Goal: Transaction & Acquisition: Purchase product/service

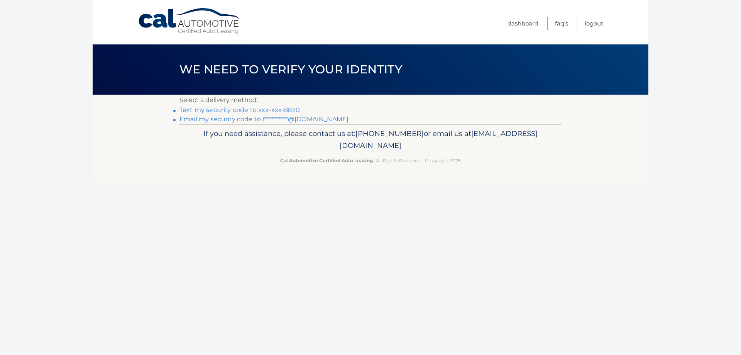
click at [268, 110] on link "Text my security code to xxx-xxx-8820" at bounding box center [239, 109] width 120 height 7
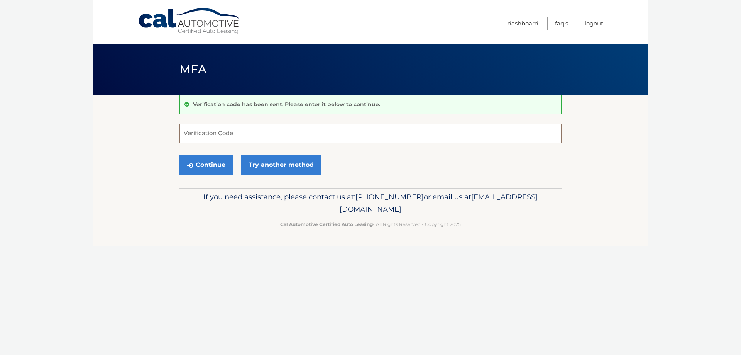
click at [218, 137] on input "Verification Code" at bounding box center [370, 132] width 382 height 19
type input "864471"
click at [201, 169] on button "Continue" at bounding box center [206, 164] width 54 height 19
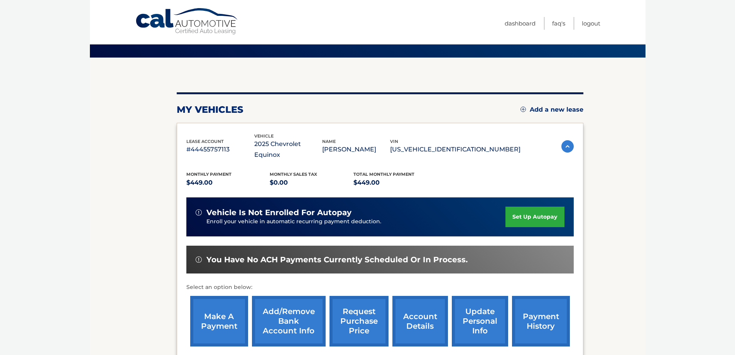
scroll to position [113, 0]
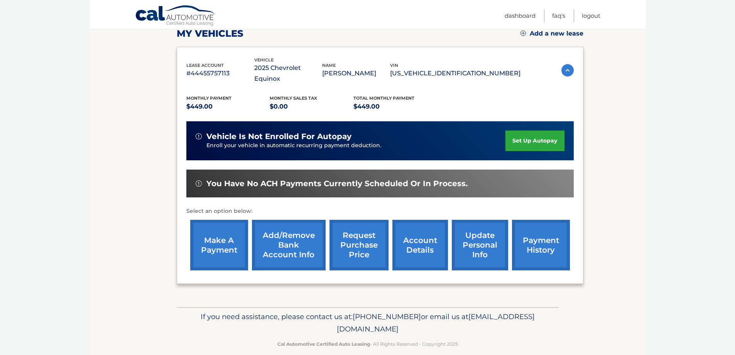
click at [223, 239] on link "make a payment" at bounding box center [219, 245] width 58 height 51
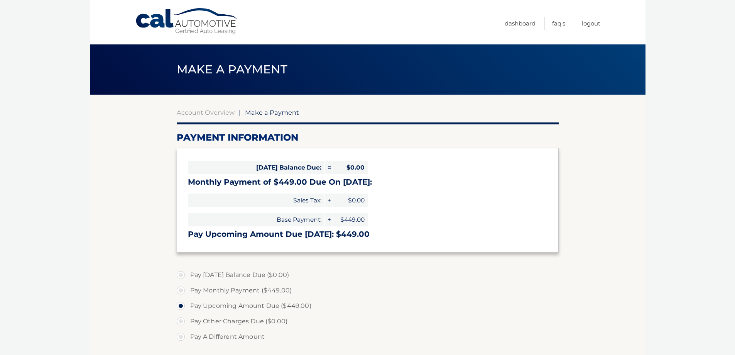
select select "ZDNkZWNjZGQtZjg0MC00YmQ2LTk3ZWMtMDNlNjMyODUyODJl"
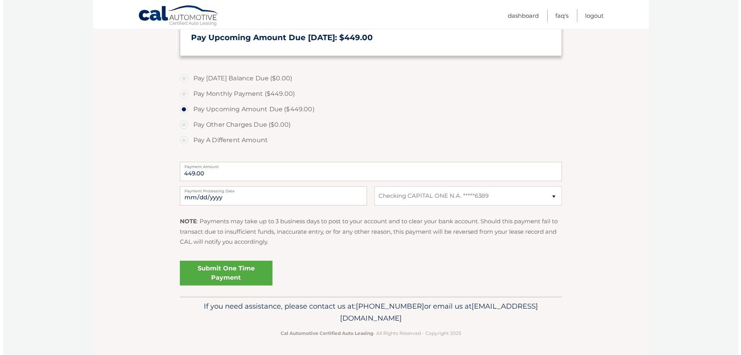
scroll to position [197, 0]
click at [227, 272] on link "Submit One Time Payment" at bounding box center [223, 272] width 93 height 25
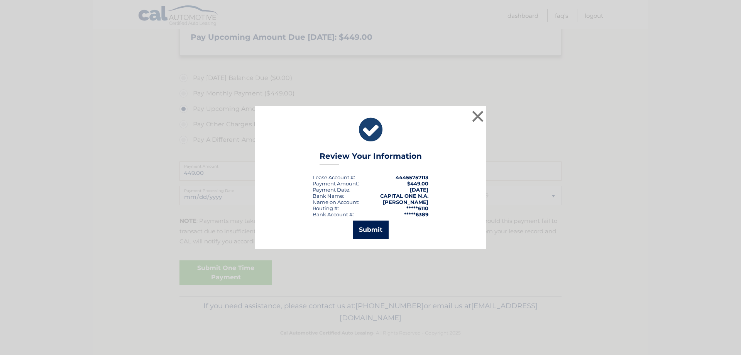
click at [372, 228] on button "Submit" at bounding box center [371, 229] width 36 height 19
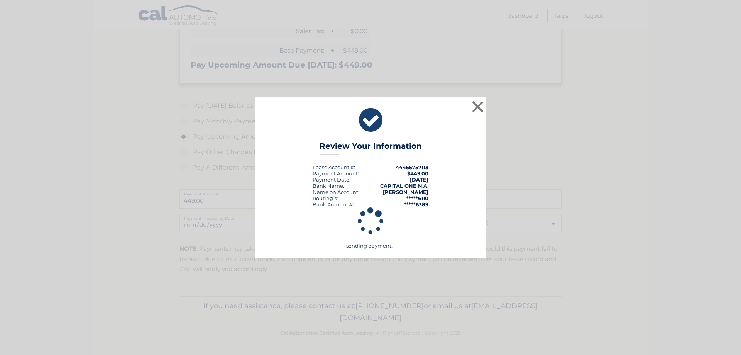
scroll to position [169, 0]
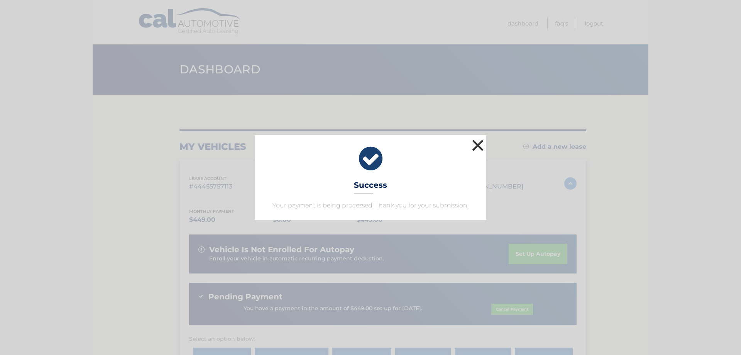
click at [478, 145] on button "×" at bounding box center [477, 144] width 15 height 15
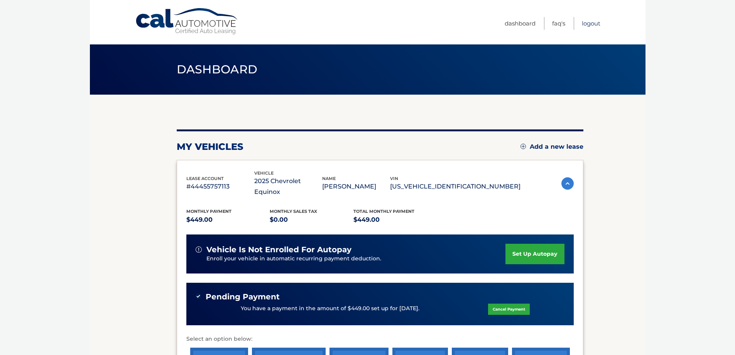
click at [592, 23] on link "Logout" at bounding box center [591, 23] width 19 height 13
